Goal: Register for event/course

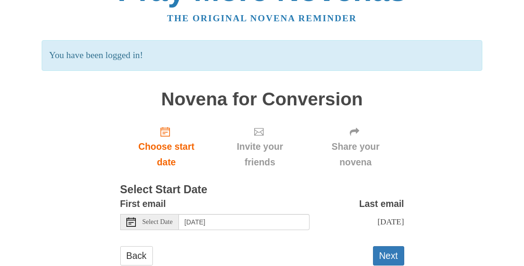
scroll to position [68, 0]
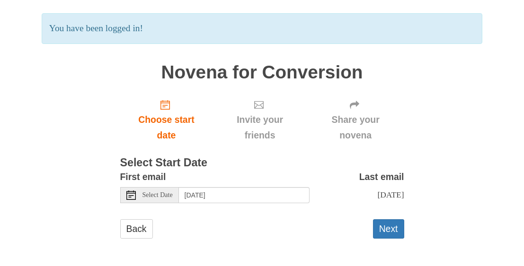
click at [169, 192] on span "Select Date" at bounding box center [157, 195] width 30 height 7
click at [386, 228] on button "Next" at bounding box center [388, 229] width 31 height 19
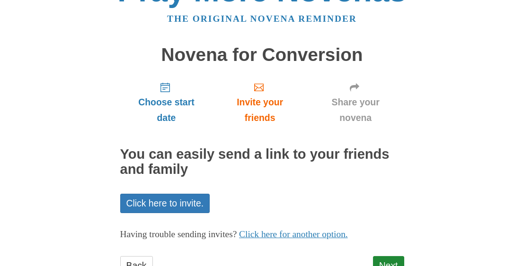
scroll to position [47, 0]
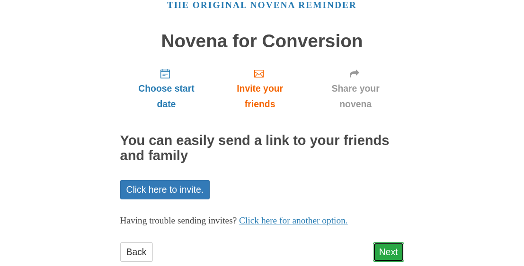
click at [395, 248] on link "Next" at bounding box center [388, 252] width 31 height 19
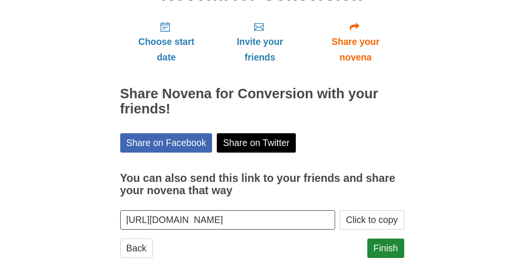
scroll to position [95, 0]
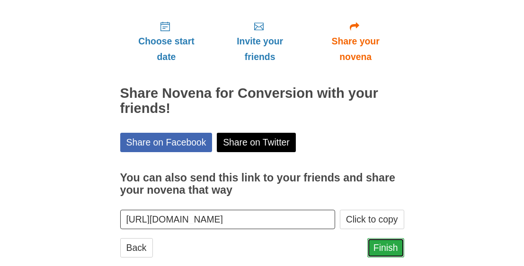
click at [388, 248] on link "Finish" at bounding box center [385, 248] width 37 height 19
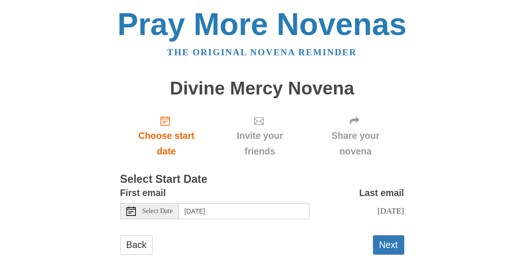
click at [162, 209] on span "Select Date" at bounding box center [157, 211] width 30 height 7
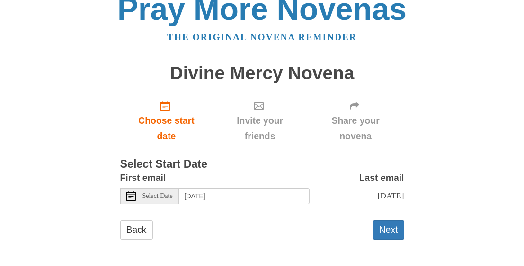
scroll to position [24, 0]
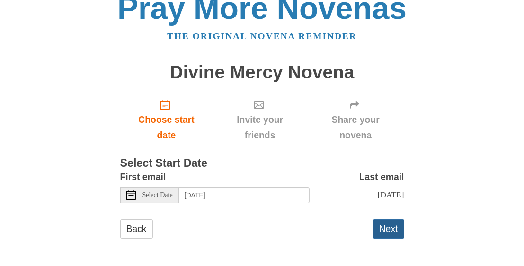
click at [387, 235] on button "Next" at bounding box center [388, 229] width 31 height 19
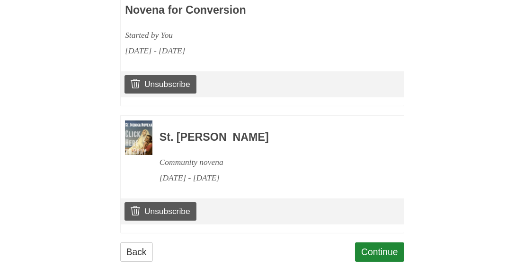
scroll to position [499, 0]
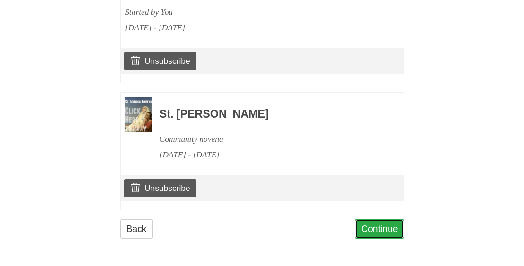
click at [382, 227] on link "Continue" at bounding box center [379, 229] width 49 height 19
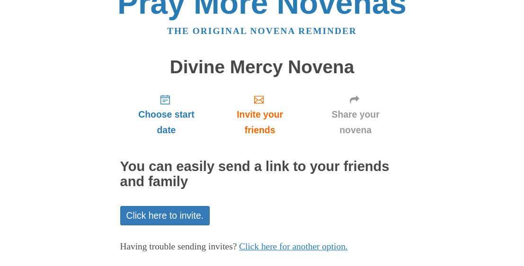
scroll to position [70, 0]
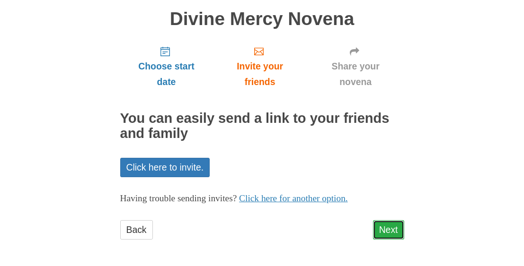
click at [385, 227] on link "Next" at bounding box center [388, 230] width 31 height 19
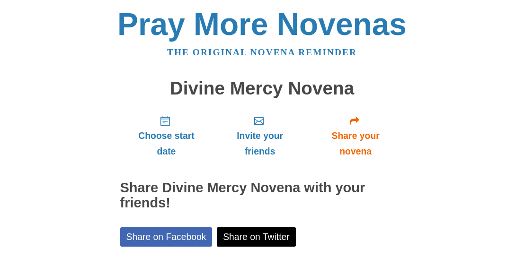
scroll to position [112, 0]
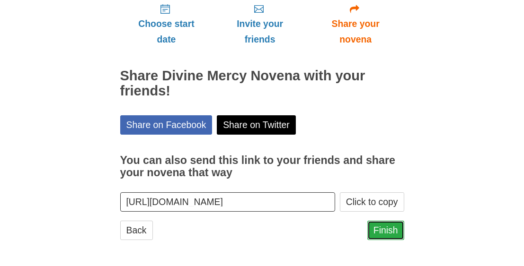
click at [382, 226] on link "Finish" at bounding box center [385, 230] width 37 height 19
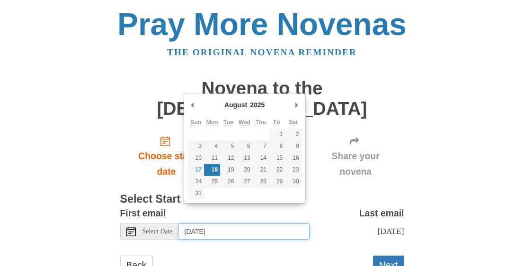
click at [197, 224] on input "[DATE]" at bounding box center [244, 232] width 131 height 16
type input "[DATE]"
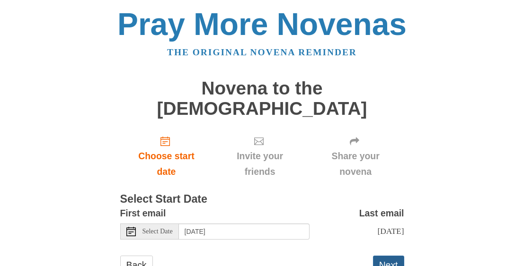
click at [397, 256] on button "Next" at bounding box center [388, 265] width 31 height 19
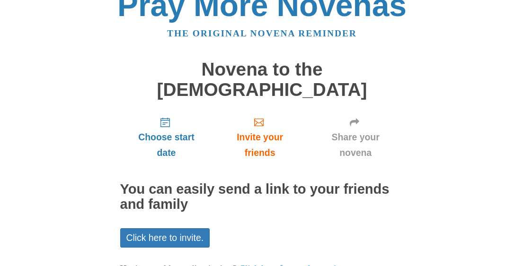
scroll to position [70, 0]
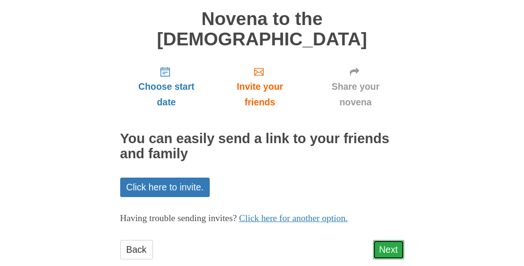
click at [393, 240] on link "Next" at bounding box center [388, 249] width 31 height 19
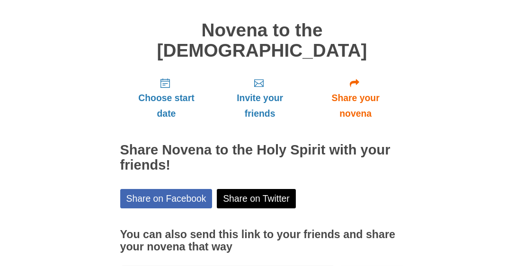
scroll to position [112, 0]
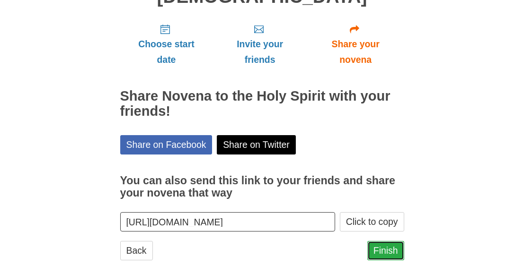
click at [386, 241] on link "Finish" at bounding box center [385, 250] width 37 height 19
